Goal: Task Accomplishment & Management: Complete application form

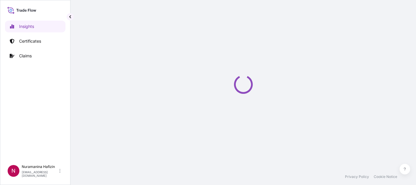
select select "2025"
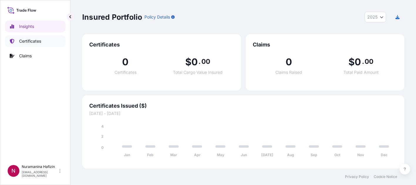
click at [47, 37] on link "Certificates" at bounding box center [35, 41] width 61 height 12
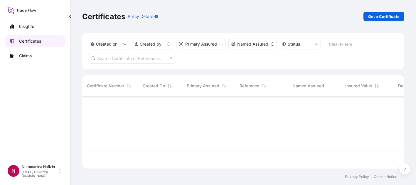
scroll to position [71, 318]
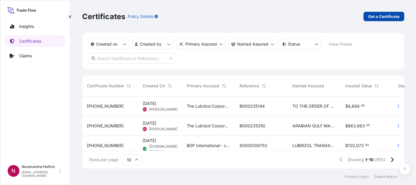
click at [377, 16] on p "Get a Certificate" at bounding box center [383, 17] width 31 height 6
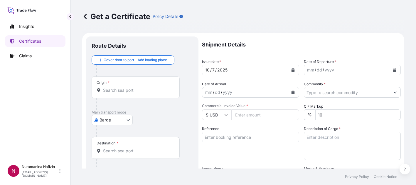
click at [264, 19] on div "Get a Certificate Policy Details" at bounding box center [243, 16] width 322 height 9
click at [38, 123] on div "Insights Certificates Claims" at bounding box center [35, 88] width 61 height 146
click at [111, 121] on body "Insights Certificates Claims N Nuramanina Hafizin [EMAIL_ADDRESS][DOMAIN_NAME] …" at bounding box center [208, 92] width 416 height 185
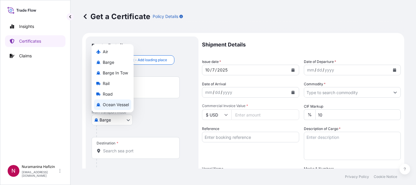
click at [118, 103] on span "Ocean Vessel" at bounding box center [116, 105] width 26 height 6
select select "Ocean Vessel"
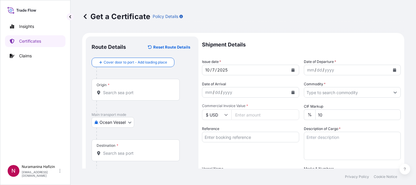
click at [133, 90] on input "Origin *" at bounding box center [137, 93] width 69 height 6
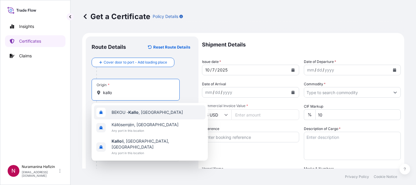
click at [129, 116] on div "BEKOU - [GEOGRAPHIC_DATA] , [GEOGRAPHIC_DATA]" at bounding box center [150, 112] width 112 height 14
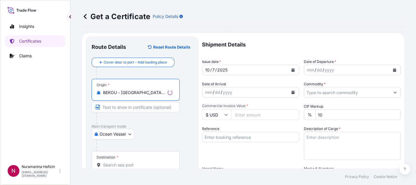
type input "BEKOU - [GEOGRAPHIC_DATA], [GEOGRAPHIC_DATA]"
click at [133, 161] on div "Destination *" at bounding box center [136, 162] width 88 height 22
click at [133, 162] on input "Destination *" at bounding box center [137, 165] width 69 height 6
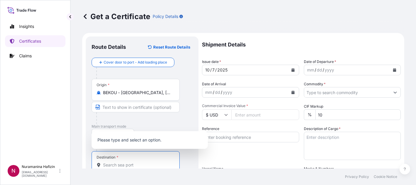
scroll to position [29, 0]
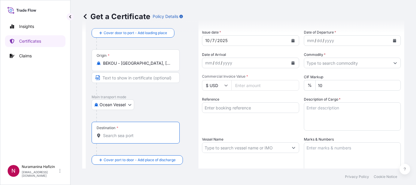
click at [128, 135] on input "Destination *" at bounding box center [137, 136] width 69 height 6
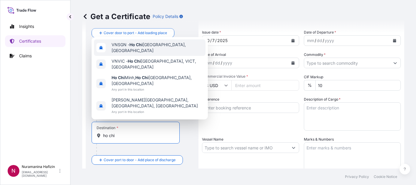
click at [134, 56] on div "VNSGN - [GEOGRAPHIC_DATA], [GEOGRAPHIC_DATA]" at bounding box center [150, 47] width 112 height 16
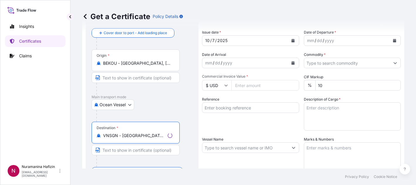
type input "VNSGN - [GEOGRAPHIC_DATA], [GEOGRAPHIC_DATA]"
click at [189, 130] on div "Destination * VNSGN - [GEOGRAPHIC_DATA], [GEOGRAPHIC_DATA]" at bounding box center [142, 144] width 101 height 45
click at [235, 8] on div "Get a Certificate Policy Details" at bounding box center [243, 16] width 322 height 33
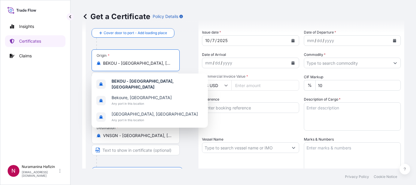
drag, startPoint x: 156, startPoint y: 61, endPoint x: 100, endPoint y: 59, distance: 56.7
click at [100, 59] on div "Origin * BEKOU - [GEOGRAPHIC_DATA], [GEOGRAPHIC_DATA]" at bounding box center [136, 60] width 88 height 22
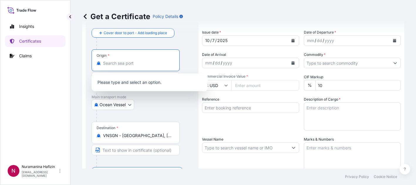
type input "BEKOU - [GEOGRAPHIC_DATA], [GEOGRAPHIC_DATA]"
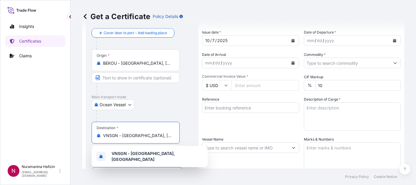
drag, startPoint x: 170, startPoint y: 137, endPoint x: 88, endPoint y: 134, distance: 81.5
click at [88, 134] on div "Route Details Reset Route Details Cover door to port - Add loading place Place …" at bounding box center [142, 155] width 113 height 296
type input "m"
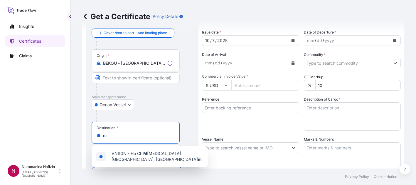
click at [109, 135] on input "m" at bounding box center [137, 136] width 69 height 6
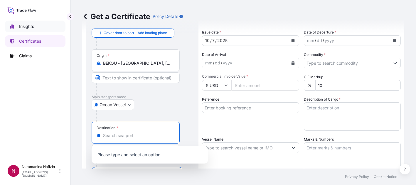
type input "VNSGN - [GEOGRAPHIC_DATA], [GEOGRAPHIC_DATA]"
click at [32, 25] on p "Insights" at bounding box center [26, 27] width 15 height 6
select select "2025"
